Goal: Task Accomplishment & Management: Manage account settings

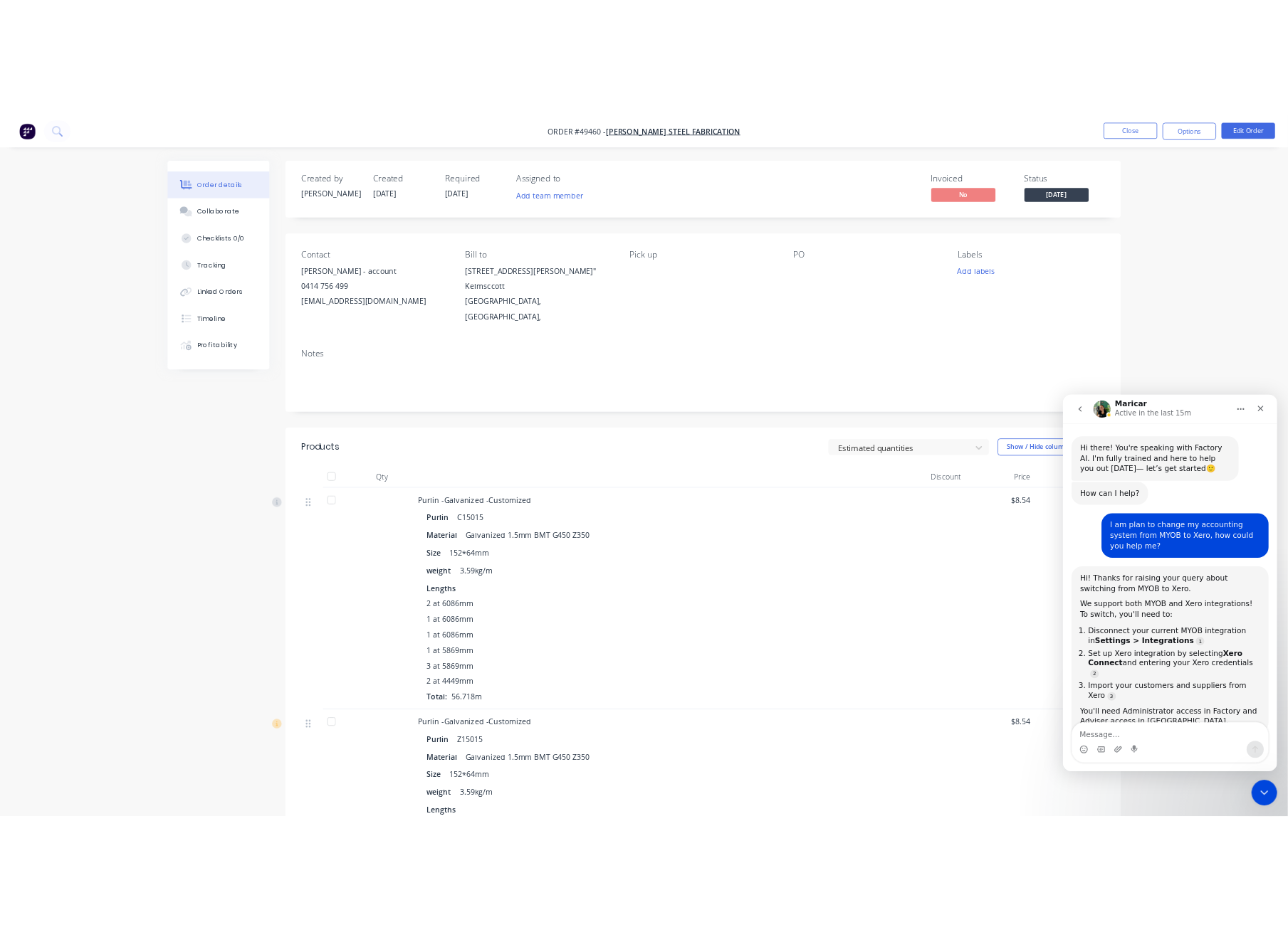
scroll to position [2, 0]
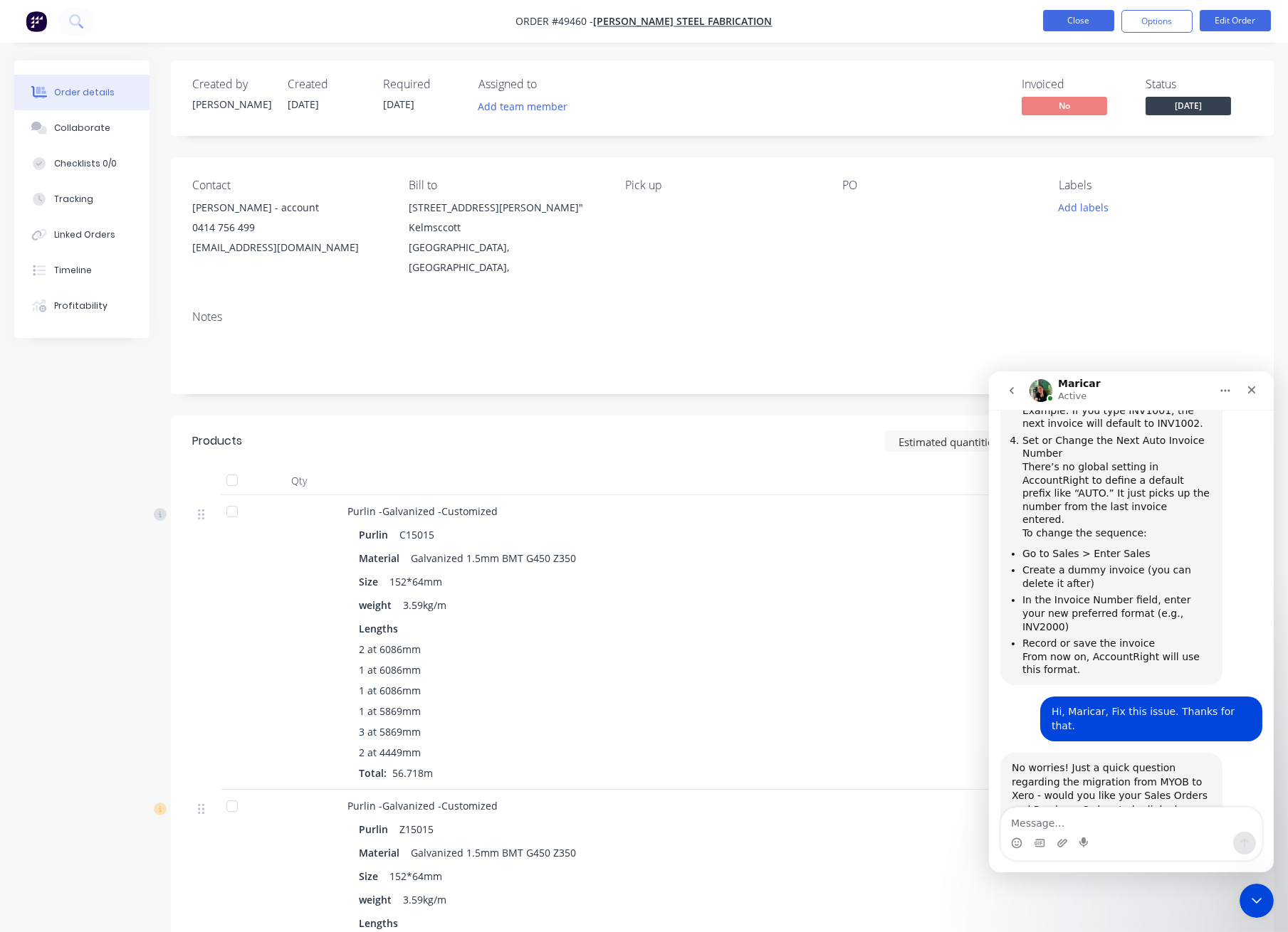
click at [1069, 21] on button "Close" at bounding box center [1078, 21] width 71 height 21
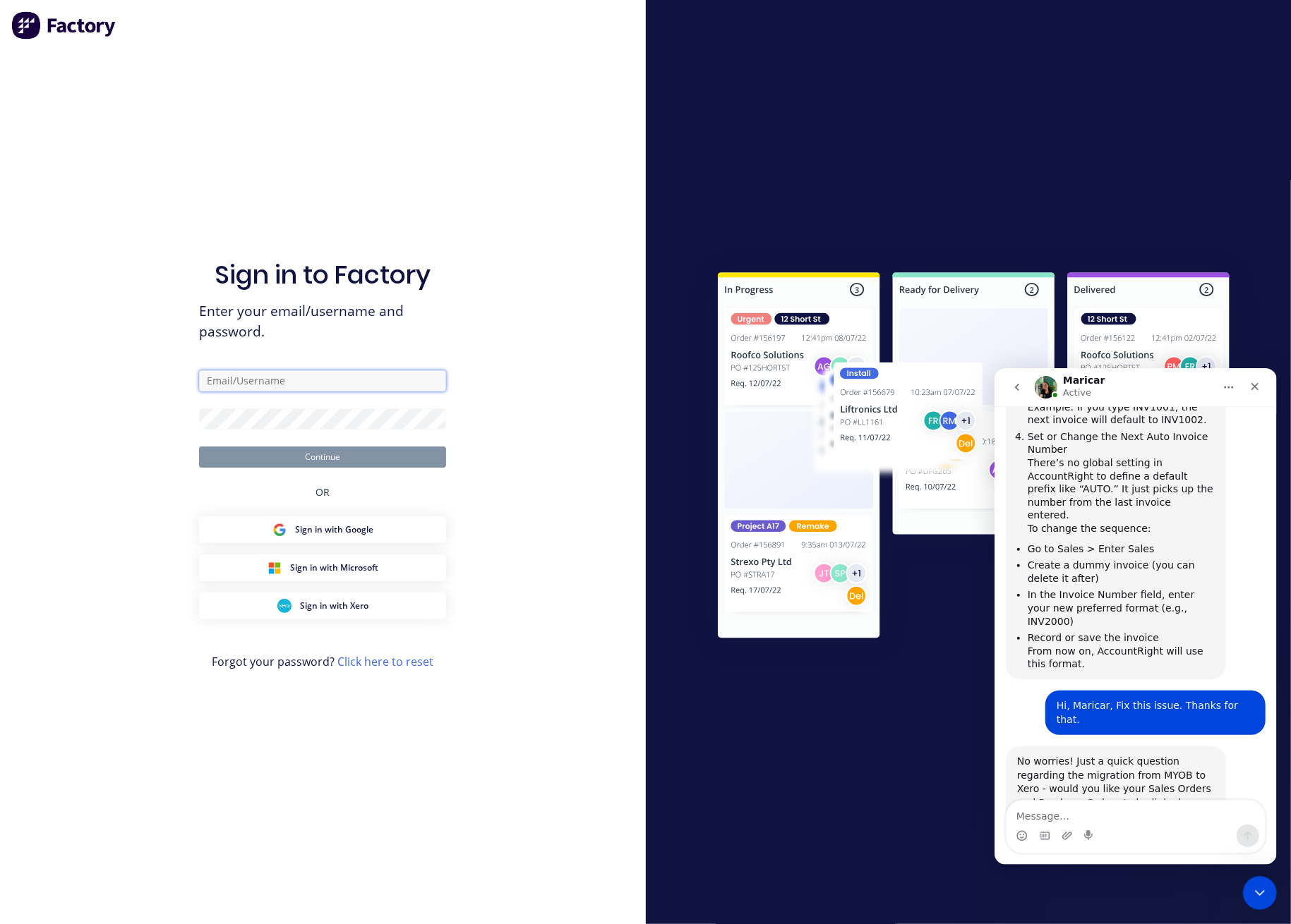
click at [263, 387] on input "text" at bounding box center [323, 381] width 247 height 21
type input "[PERSON_NAME][EMAIL_ADDRESS][DOMAIN_NAME]"
click at [356, 452] on button "Continue" at bounding box center [323, 457] width 247 height 21
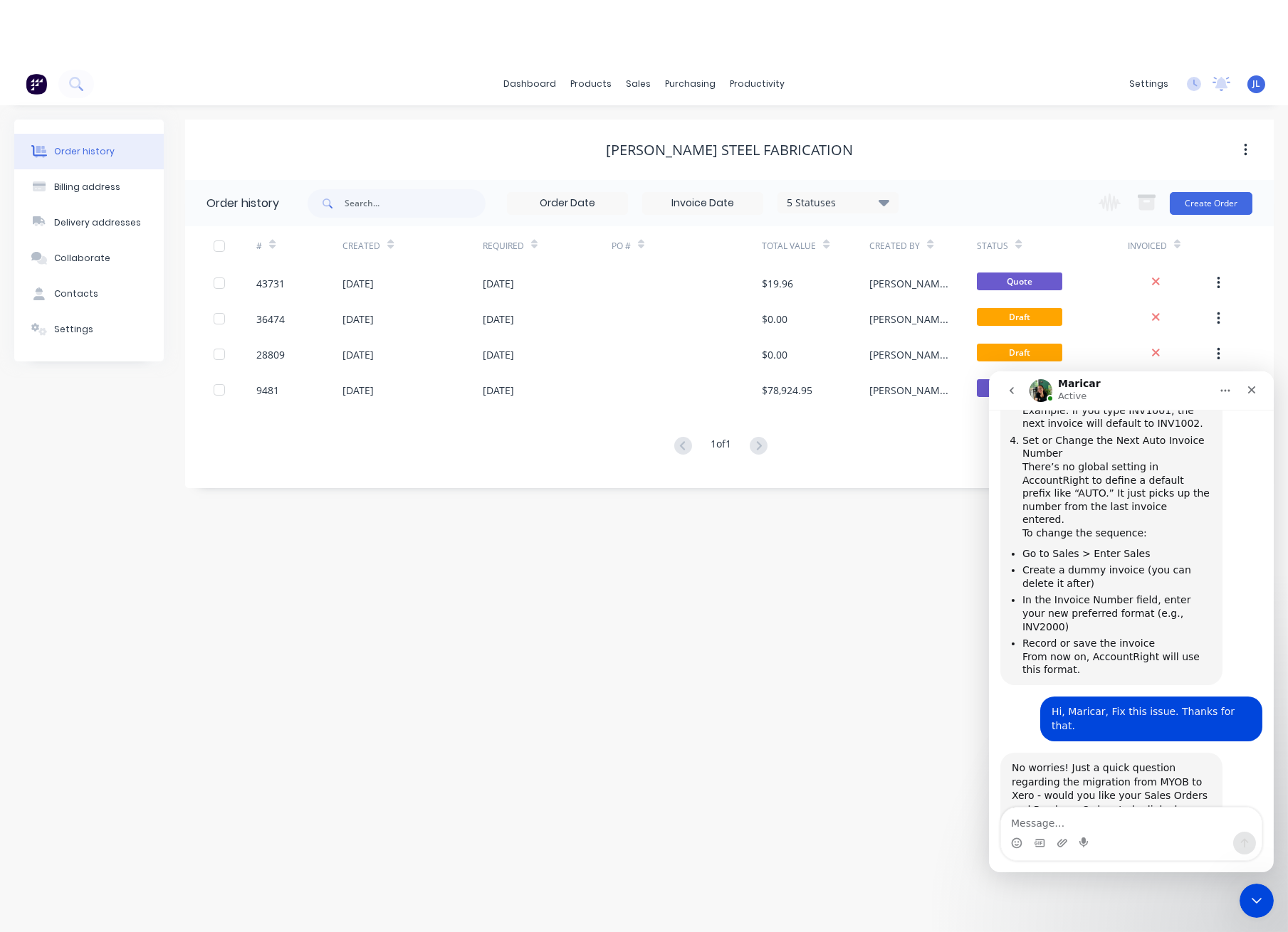
click at [1280, 900] on div "Order history Billing address Delivery addresses Collaborate Contacts Settings …" at bounding box center [644, 550] width 1288 height 889
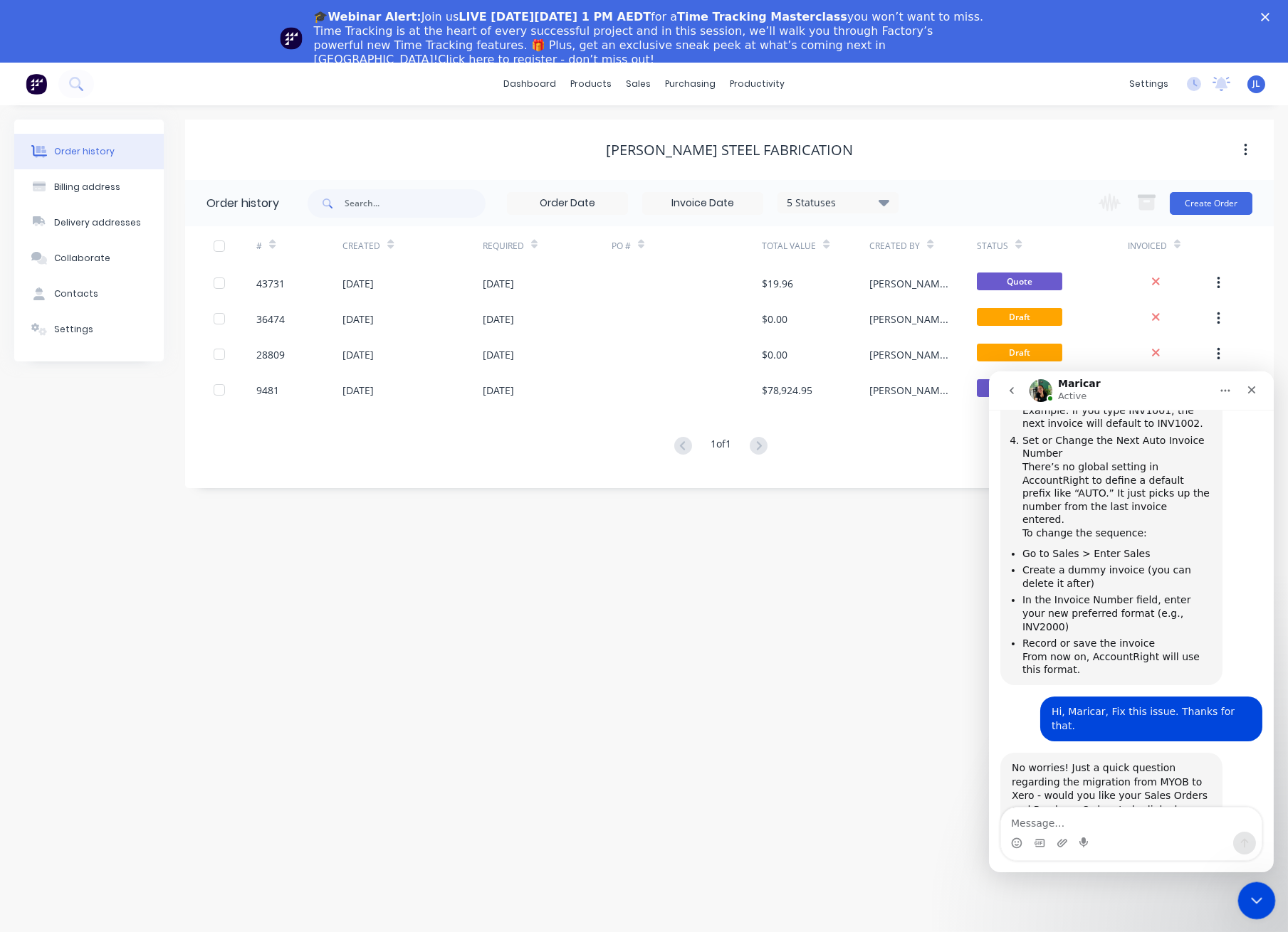
click at [1258, 908] on div "Close Intercom Messenger" at bounding box center [1254, 898] width 34 height 34
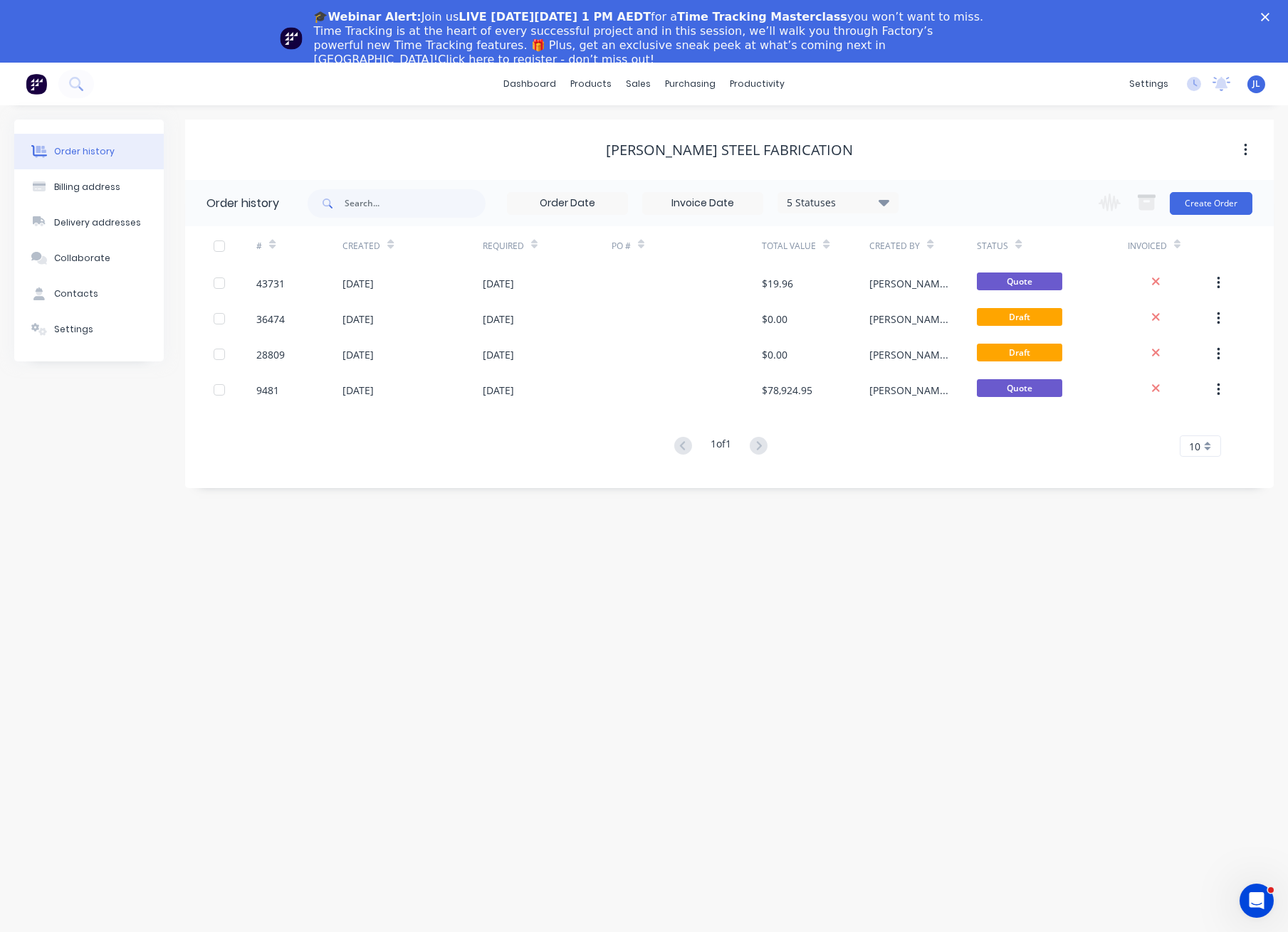
scroll to position [2308, 0]
click at [680, 126] on div "Sales Orders" at bounding box center [691, 131] width 58 height 13
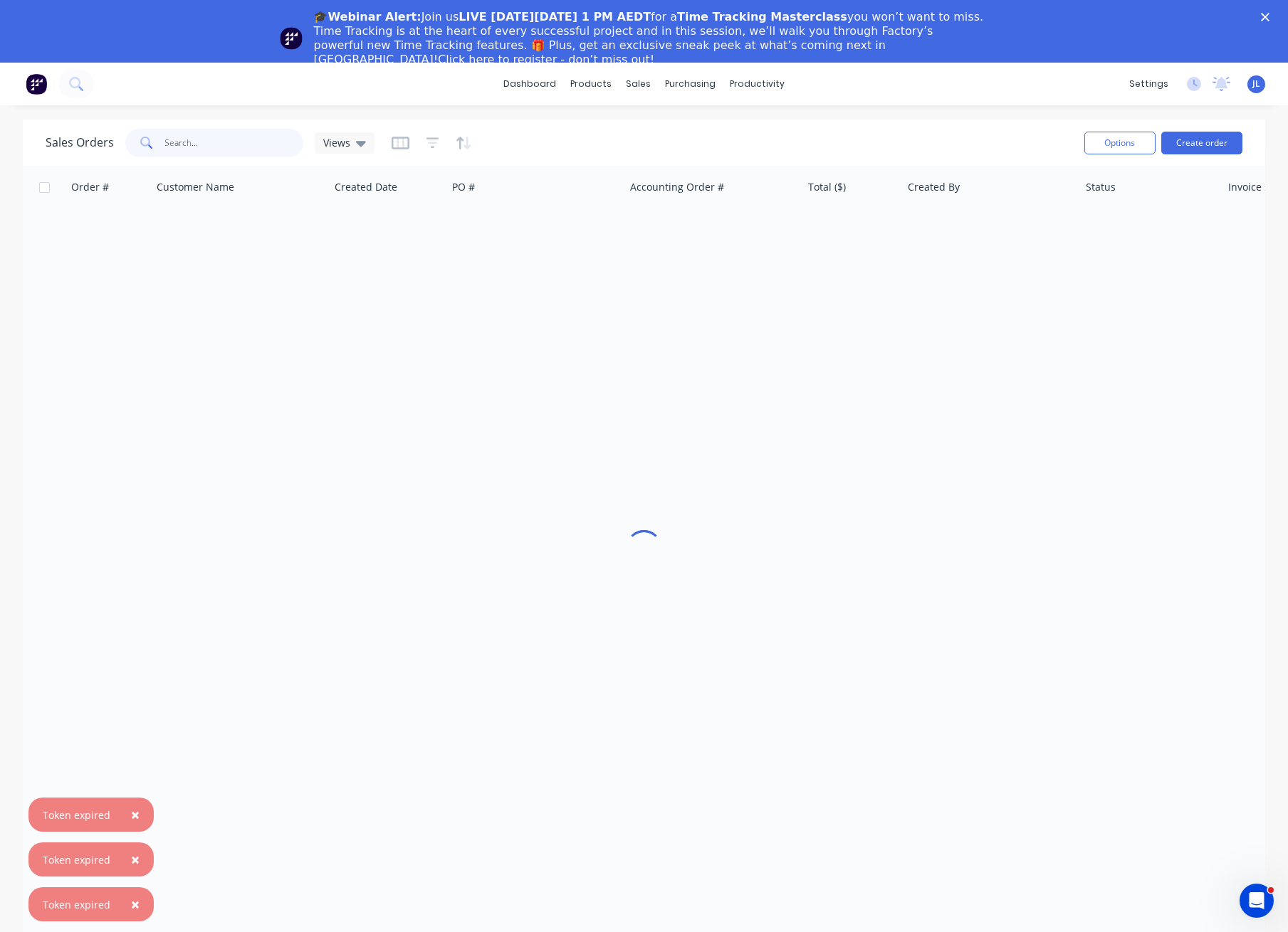
click at [274, 146] on input "text" at bounding box center [234, 143] width 139 height 28
